Goal: Task Accomplishment & Management: Complete application form

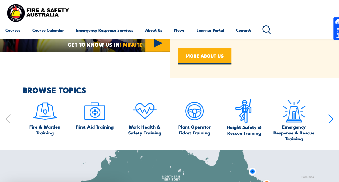
scroll to position [270, 0]
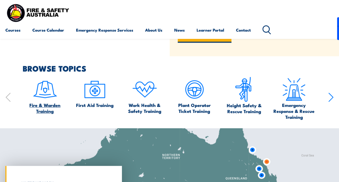
click at [55, 111] on span "Fire & Warden Training" at bounding box center [45, 108] width 45 height 12
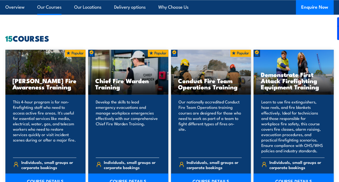
scroll to position [432, 0]
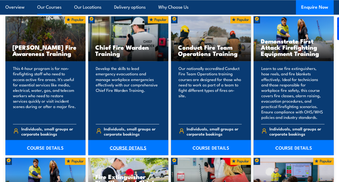
click at [122, 146] on link "COURSE DETAILS" at bounding box center [128, 147] width 80 height 15
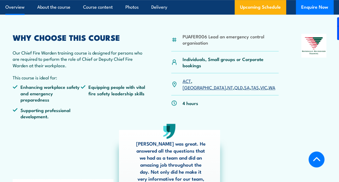
scroll to position [162, 0]
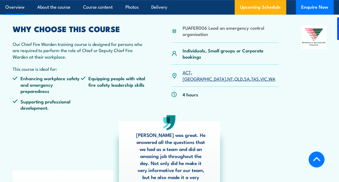
click at [200, 75] on link "NSW" at bounding box center [204, 78] width 43 height 6
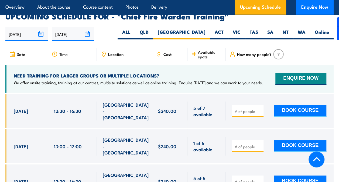
scroll to position [963, 0]
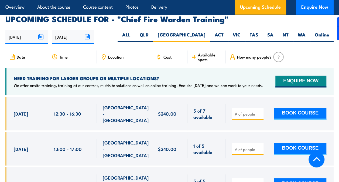
click at [104, 56] on icon at bounding box center [103, 56] width 1 height 1
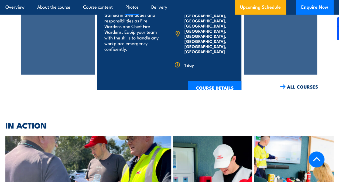
scroll to position [1461, 0]
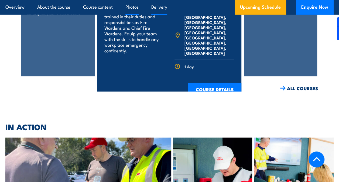
click at [159, 5] on link "Delivery" at bounding box center [159, 7] width 16 height 14
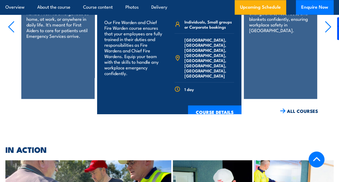
scroll to position [1478, 0]
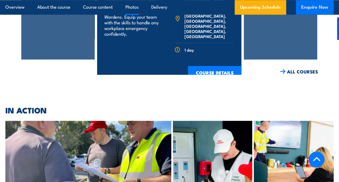
click at [325, 11] on button "Enquire Now" at bounding box center [315, 7] width 38 height 15
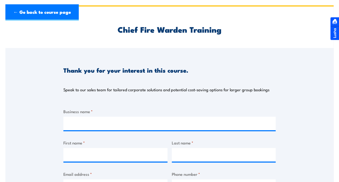
scroll to position [27, 0]
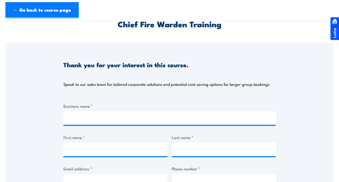
click at [103, 110] on div "Business name *" at bounding box center [169, 114] width 213 height 22
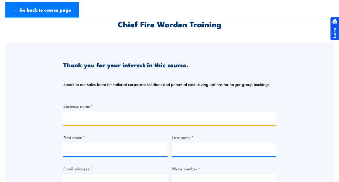
drag, startPoint x: 104, startPoint y: 117, endPoint x: 105, endPoint y: 123, distance: 5.2
click at [104, 117] on input "Business name *" at bounding box center [169, 118] width 213 height 14
type input "Vivacity Property"
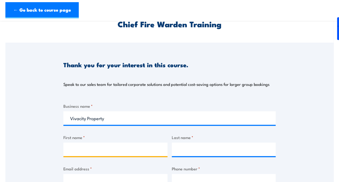
type input "Rebekka"
type input "Sife"
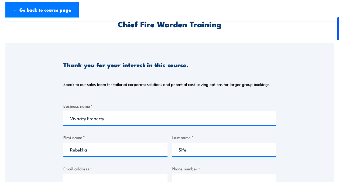
type input "[EMAIL_ADDRESS][DOMAIN_NAME]"
type input "0421283200"
select select "[GEOGRAPHIC_DATA]"
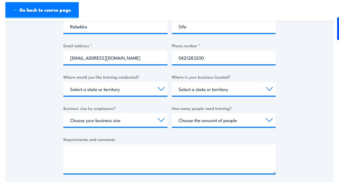
scroll to position [162, 0]
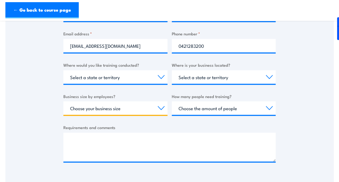
click at [111, 107] on select "Choose your business size 1 to 19 20 to 199 200+" at bounding box center [115, 108] width 104 height 14
select select "1 to 19"
click at [63, 101] on select "Choose your business size 1 to 19 20 to 199 200+" at bounding box center [115, 108] width 104 height 14
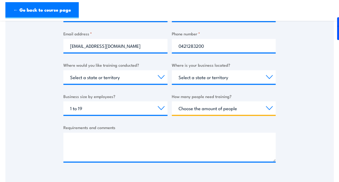
click at [207, 107] on select "Choose the amount of people 1 to 4 5 to 19 20+" at bounding box center [224, 108] width 104 height 14
select select "1 to 4"
click at [172, 101] on select "Choose the amount of people 1 to 4 5 to 19 20+" at bounding box center [224, 108] width 104 height 14
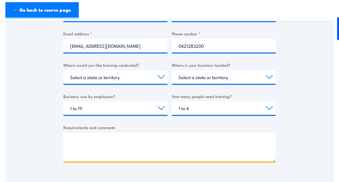
click at [130, 139] on textarea "Requirements and comments" at bounding box center [169, 147] width 213 height 29
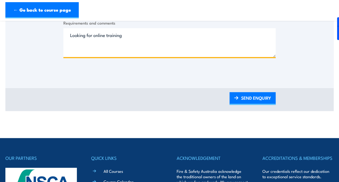
scroll to position [270, 0]
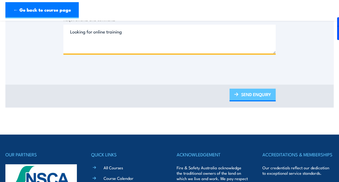
type textarea "Looking for online training"
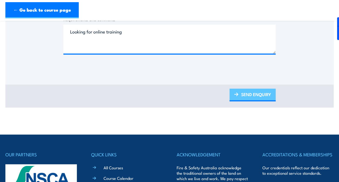
click at [250, 95] on link "SEND ENQUIRY" at bounding box center [253, 95] width 46 height 13
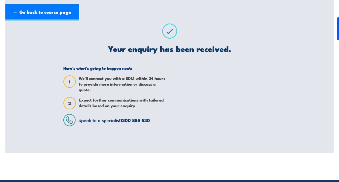
scroll to position [0, 0]
